Goal: Information Seeking & Learning: Find contact information

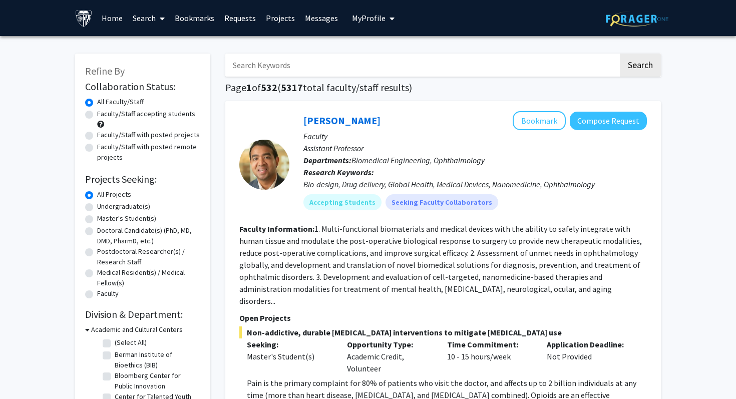
click at [97, 113] on label "Faculty/Staff accepting students" at bounding box center [146, 114] width 98 height 11
click at [97, 113] on input "Faculty/Staff accepting students" at bounding box center [100, 112] width 7 height 7
radio input "true"
click at [97, 206] on label "Undergraduate(s)" at bounding box center [123, 206] width 53 height 11
click at [97, 206] on input "Undergraduate(s)" at bounding box center [100, 204] width 7 height 7
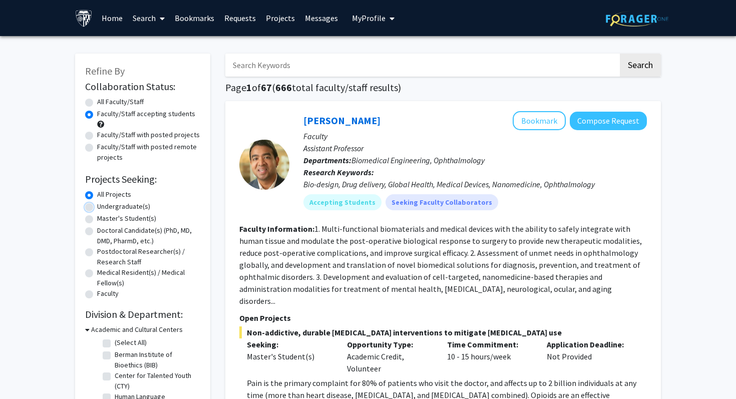
radio input "true"
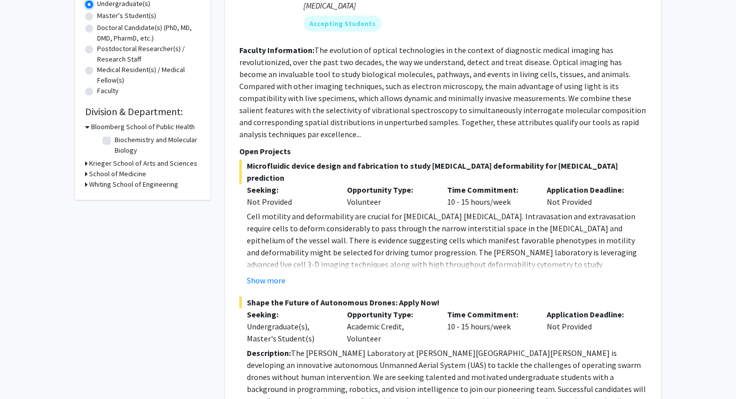
scroll to position [190, 0]
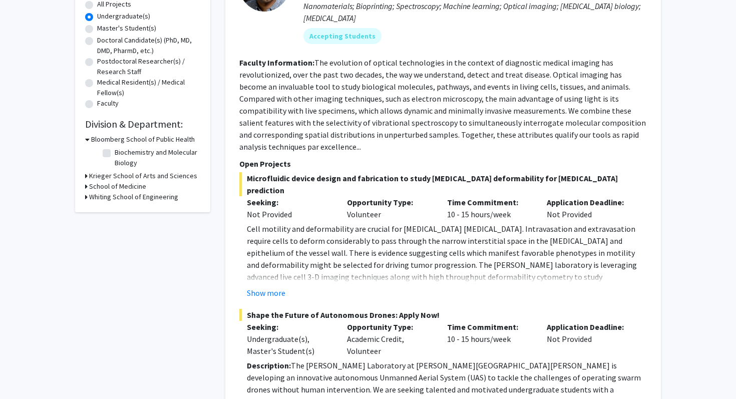
click at [87, 184] on icon at bounding box center [86, 186] width 3 height 11
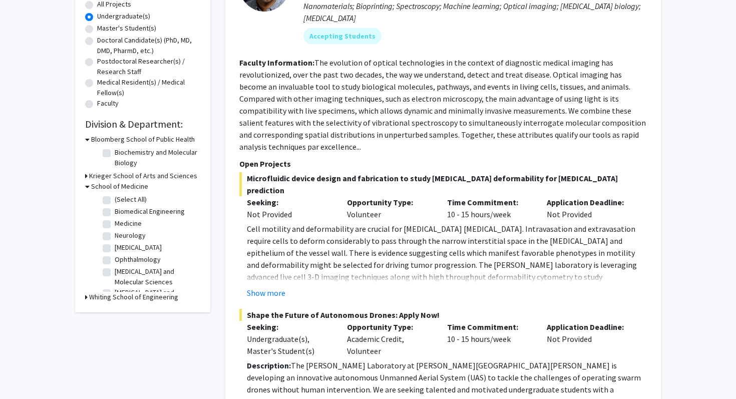
click at [115, 198] on label "(Select All)" at bounding box center [131, 199] width 32 height 11
click at [115, 198] on input "(Select All)" at bounding box center [118, 197] width 7 height 7
checkbox input "true"
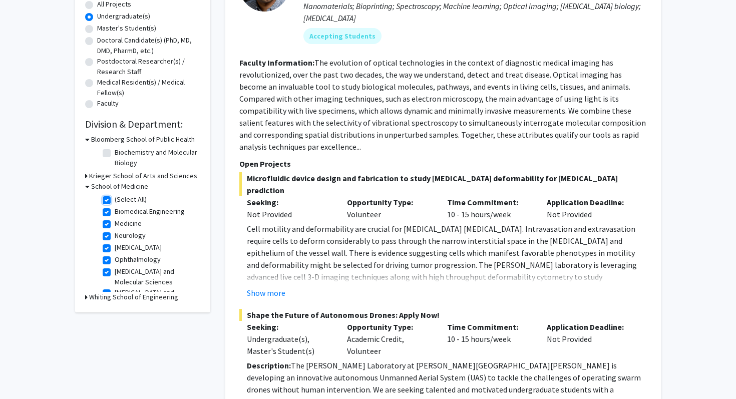
checkbox input "true"
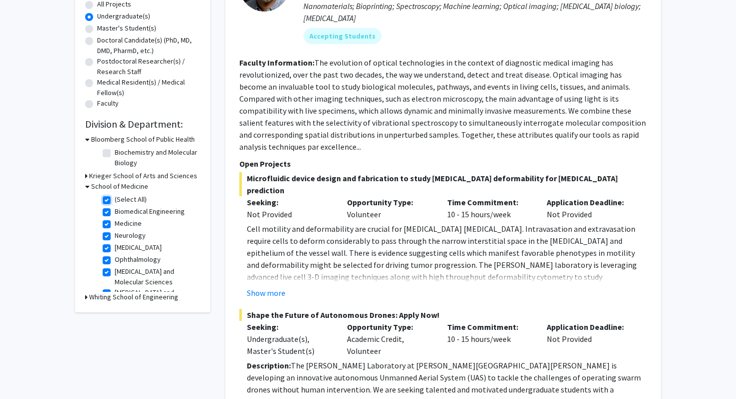
checkbox input "true"
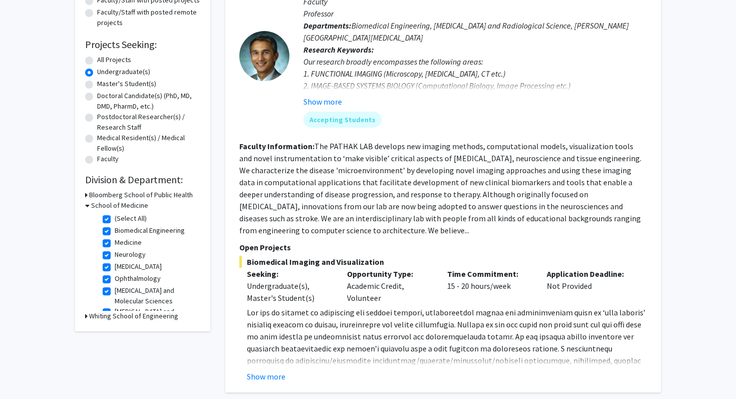
scroll to position [178, 0]
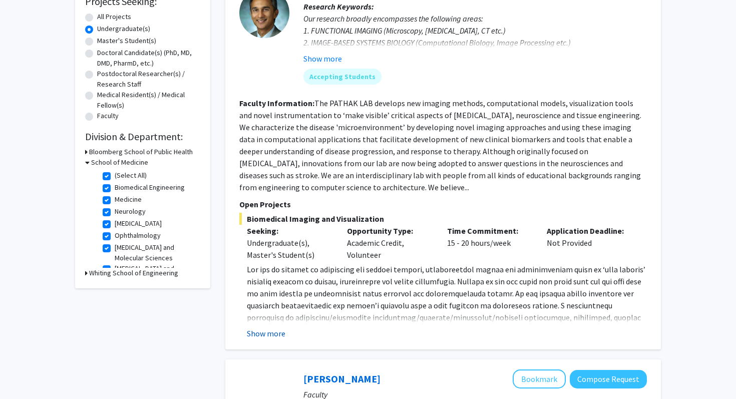
click at [279, 335] on button "Show more" at bounding box center [266, 333] width 39 height 12
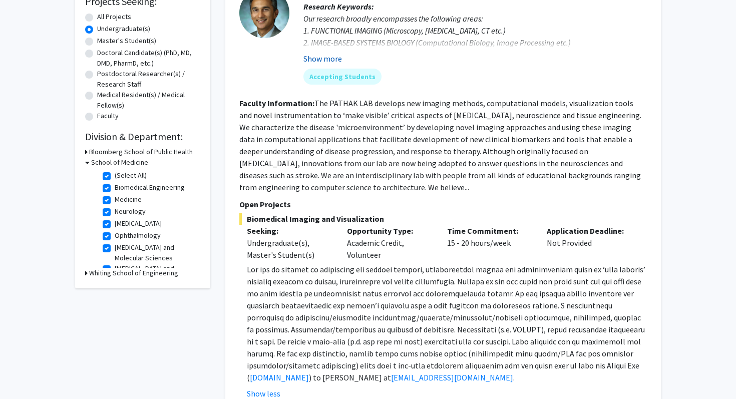
click at [330, 58] on button "Show more" at bounding box center [322, 59] width 39 height 12
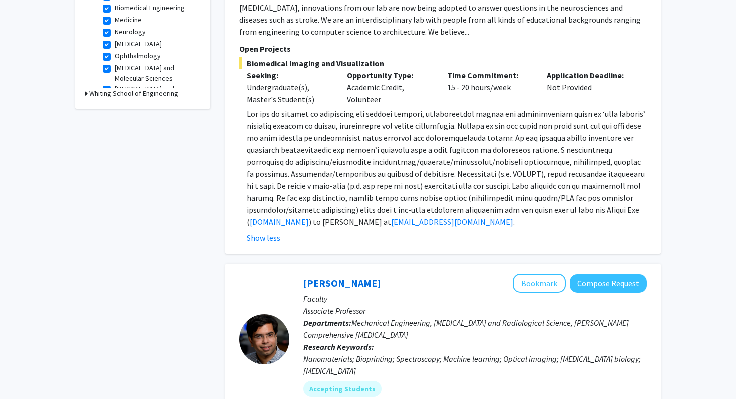
scroll to position [343, 0]
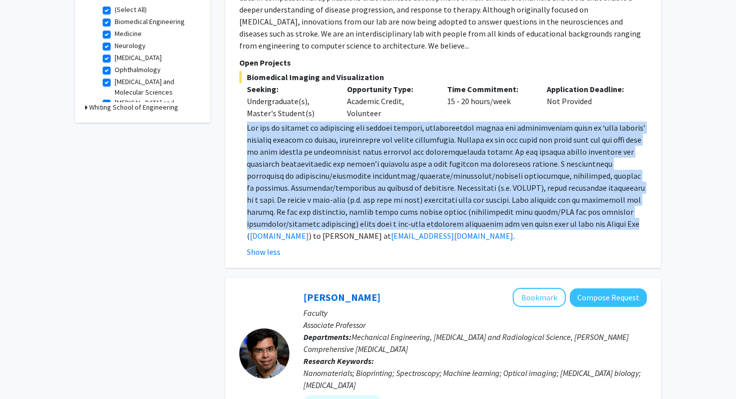
drag, startPoint x: 244, startPoint y: 126, endPoint x: 599, endPoint y: 221, distance: 367.7
click at [599, 221] on fg-read-more "[DOMAIN_NAME] ) to [PERSON_NAME] at [EMAIL_ADDRESS][DOMAIN_NAME] . Show less" at bounding box center [442, 190] width 407 height 136
copy span "Lor ips do sitamet co adipiscing eli seddoei tempori, utlaboreetdol magnaa eni …"
